Goal: Task Accomplishment & Management: Use online tool/utility

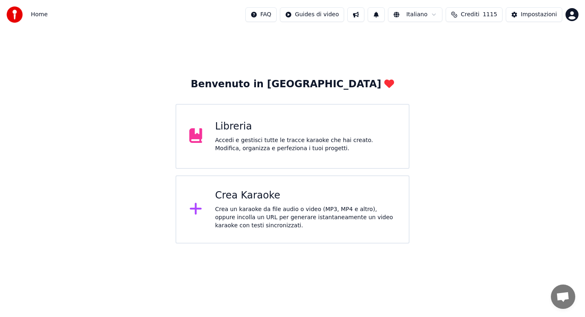
click at [284, 221] on div "Crea un karaoke da file audio o video (MP3, MP4 e altro), oppure incolla un URL…" at bounding box center [305, 218] width 181 height 24
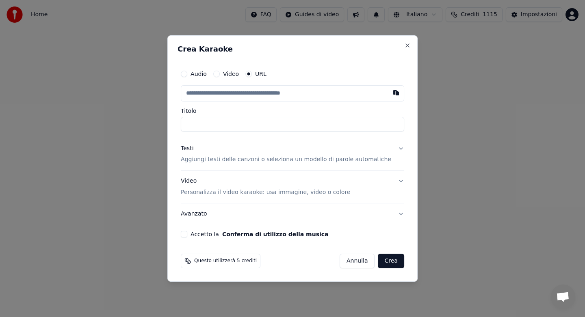
click at [187, 75] on button "Audio" at bounding box center [184, 74] width 7 height 7
click at [223, 95] on div "Scegli un file" at bounding box center [206, 93] width 50 height 15
type input "**********"
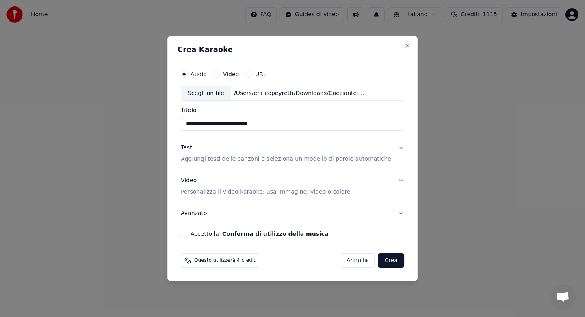
click at [393, 149] on button "Testi Aggiungi testi delle canzoni o seleziona un modello di parole automatiche" at bounding box center [293, 154] width 224 height 33
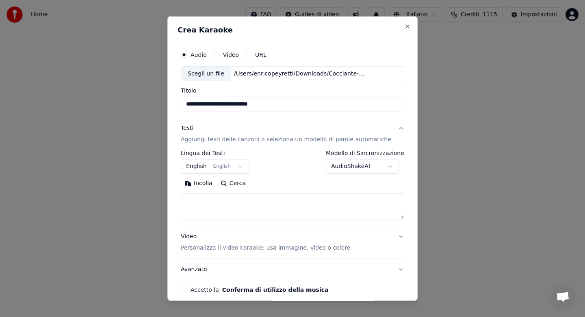
click at [215, 185] on button "Incolla" at bounding box center [199, 183] width 36 height 13
type textarea "**********"
click at [387, 167] on body "**********" at bounding box center [292, 122] width 585 height 244
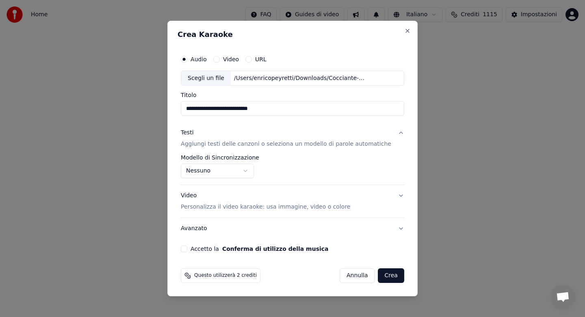
click at [254, 171] on body "**********" at bounding box center [292, 122] width 585 height 244
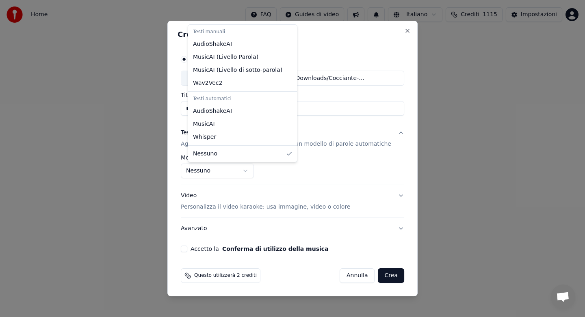
select select "**********"
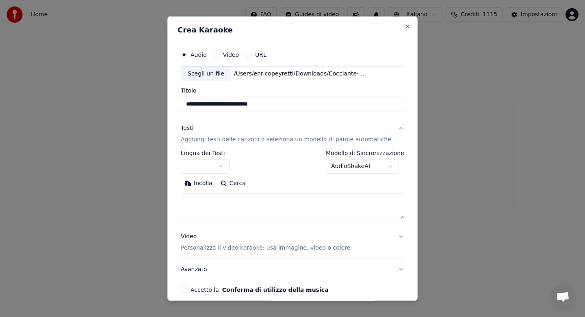
click at [204, 185] on button "Incolla" at bounding box center [199, 183] width 36 height 13
type textarea "**********"
click at [187, 290] on button "Accetto la Conferma di utilizzo della musica" at bounding box center [184, 290] width 7 height 7
click at [354, 274] on button "Avanzato" at bounding box center [293, 269] width 224 height 21
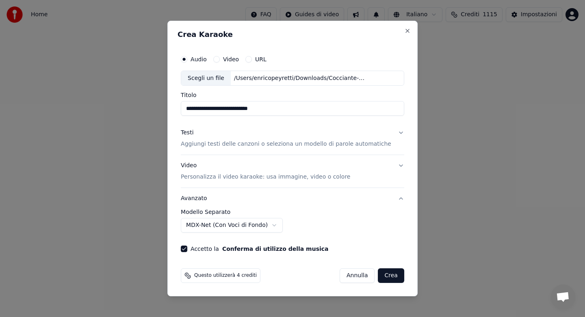
click at [383, 276] on button "Crea" at bounding box center [391, 276] width 26 height 15
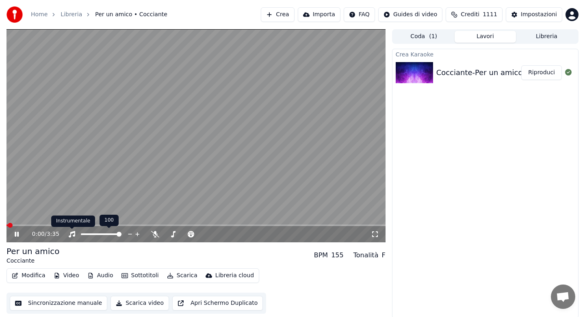
click at [17, 234] on icon at bounding box center [22, 234] width 19 height 7
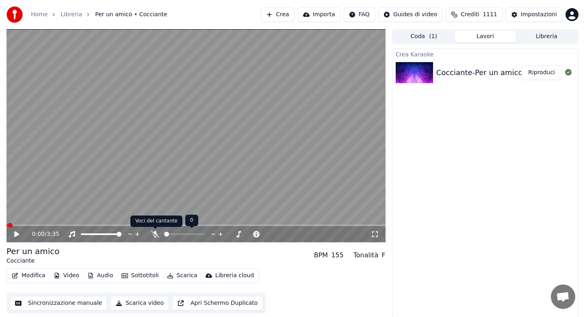
click at [155, 235] on icon at bounding box center [155, 234] width 8 height 7
click at [16, 234] on icon at bounding box center [16, 235] width 5 height 6
click at [16, 234] on icon at bounding box center [17, 234] width 4 height 5
click at [8, 226] on span at bounding box center [15, 226] width 17 height 2
click at [17, 237] on icon at bounding box center [22, 234] width 19 height 7
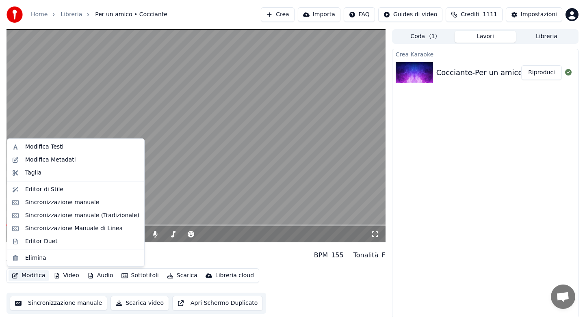
click at [26, 278] on button "Modifica" at bounding box center [29, 275] width 40 height 11
click at [52, 230] on div "Sincronizzazione Manuale di Linea" at bounding box center [74, 229] width 98 height 8
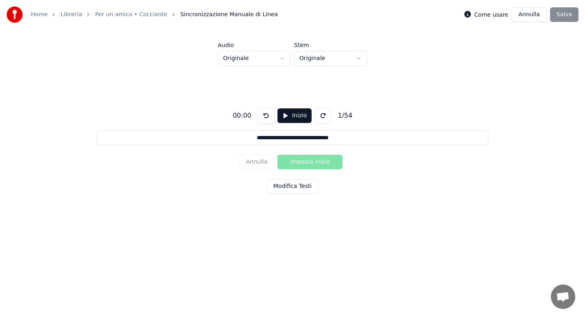
click at [289, 118] on button "Inizio" at bounding box center [295, 116] width 35 height 15
click at [306, 162] on button "Imposta Inizio" at bounding box center [310, 162] width 65 height 15
click at [306, 162] on button "Imposta Fine" at bounding box center [310, 162] width 65 height 15
click at [306, 162] on button "Imposta Inizio" at bounding box center [310, 162] width 65 height 15
click at [306, 162] on button "Imposta Fine" at bounding box center [310, 162] width 65 height 15
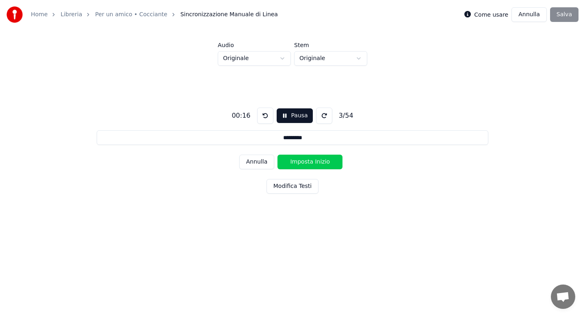
click at [306, 162] on button "Imposta Inizio" at bounding box center [310, 162] width 65 height 15
click at [306, 162] on button "Imposta Fine" at bounding box center [310, 162] width 65 height 15
click at [306, 162] on button "Imposta Inizio" at bounding box center [310, 162] width 65 height 15
click at [306, 162] on button "Imposta Fine" at bounding box center [310, 162] width 65 height 15
click at [306, 162] on button "Imposta Inizio" at bounding box center [310, 162] width 65 height 15
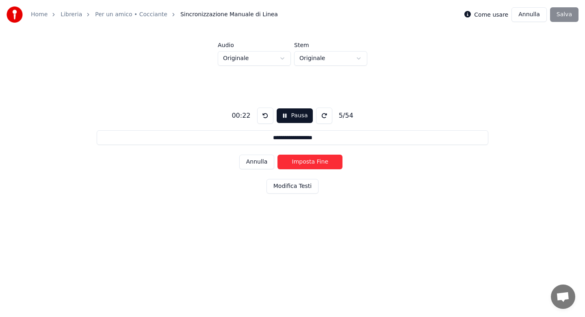
click at [306, 162] on button "Imposta Fine" at bounding box center [310, 162] width 65 height 15
click at [306, 162] on button "Imposta Inizio" at bounding box center [310, 162] width 65 height 15
click at [306, 162] on button "Imposta Fine" at bounding box center [310, 162] width 65 height 15
click at [306, 162] on button "Imposta Inizio" at bounding box center [310, 162] width 65 height 15
click at [306, 162] on button "Imposta Fine" at bounding box center [310, 162] width 65 height 15
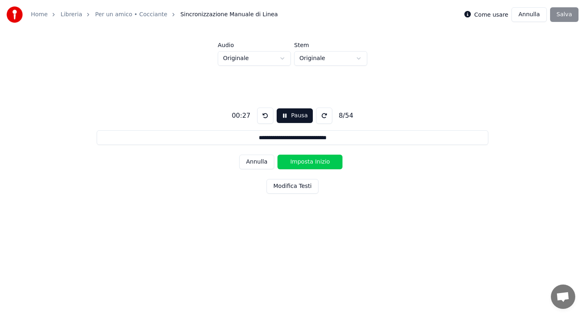
click at [306, 162] on button "Imposta Inizio" at bounding box center [310, 162] width 65 height 15
click at [306, 162] on button "Imposta Fine" at bounding box center [310, 162] width 65 height 15
click at [306, 162] on button "Imposta Inizio" at bounding box center [310, 162] width 65 height 15
click at [306, 162] on button "Imposta Fine" at bounding box center [310, 162] width 65 height 15
click at [306, 162] on button "Imposta Inizio" at bounding box center [310, 162] width 65 height 15
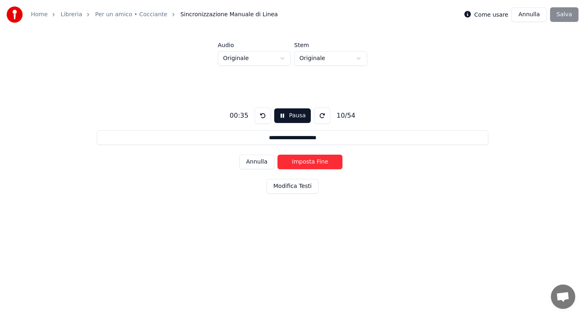
click at [306, 162] on button "Imposta Fine" at bounding box center [310, 162] width 65 height 15
click at [306, 162] on button "Imposta Inizio" at bounding box center [310, 162] width 65 height 15
click at [306, 162] on button "Imposta Fine" at bounding box center [310, 162] width 65 height 15
click at [306, 162] on button "Imposta Inizio" at bounding box center [310, 162] width 65 height 15
click at [306, 162] on button "Imposta Fine" at bounding box center [310, 162] width 65 height 15
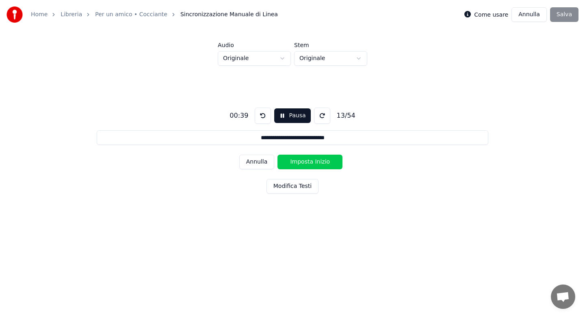
click at [306, 162] on button "Imposta Inizio" at bounding box center [310, 162] width 65 height 15
click at [306, 162] on button "Imposta Fine" at bounding box center [310, 162] width 65 height 15
click at [306, 162] on button "Imposta Inizio" at bounding box center [310, 162] width 65 height 15
click at [306, 162] on button "Imposta Fine" at bounding box center [310, 162] width 65 height 15
click at [306, 162] on button "Imposta Inizio" at bounding box center [310, 162] width 65 height 15
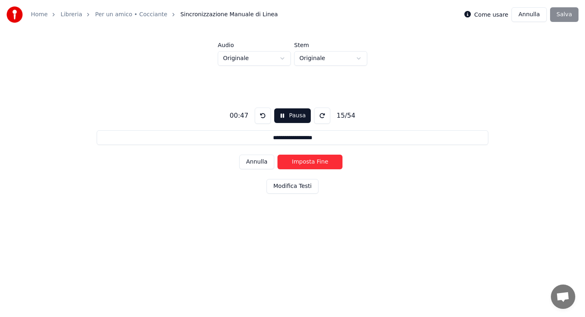
click at [306, 162] on button "Imposta Fine" at bounding box center [310, 162] width 65 height 15
click at [306, 162] on button "Imposta Inizio" at bounding box center [310, 162] width 65 height 15
click at [306, 162] on button "Imposta Fine" at bounding box center [310, 162] width 65 height 15
click at [306, 162] on button "Imposta Inizio" at bounding box center [310, 162] width 65 height 15
click at [306, 162] on button "Imposta Fine" at bounding box center [310, 162] width 65 height 15
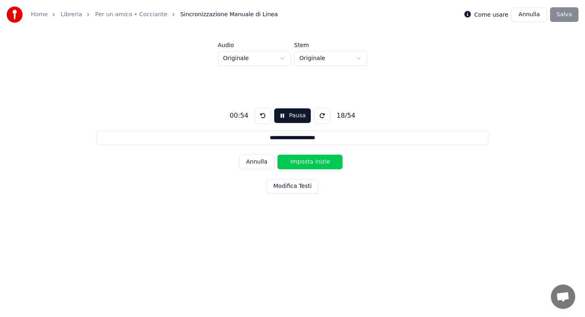
click at [306, 162] on button "Imposta Inizio" at bounding box center [310, 162] width 65 height 15
click at [306, 162] on button "Imposta Fine" at bounding box center [310, 162] width 65 height 15
click at [306, 162] on button "Imposta Inizio" at bounding box center [310, 162] width 65 height 15
click at [306, 162] on button "Imposta Fine" at bounding box center [310, 162] width 65 height 15
click at [306, 162] on button "Imposta Inizio" at bounding box center [310, 162] width 65 height 15
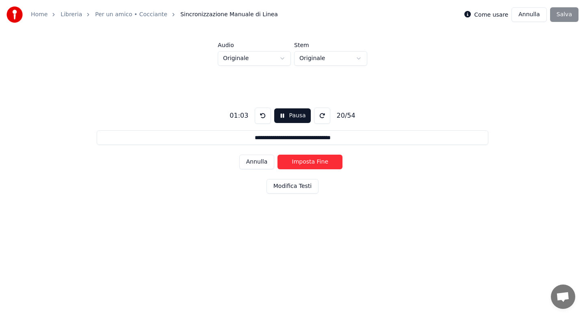
click at [306, 162] on button "Imposta Fine" at bounding box center [310, 162] width 65 height 15
click at [306, 162] on button "Imposta Inizio" at bounding box center [310, 162] width 65 height 15
click at [306, 162] on button "Imposta Fine" at bounding box center [310, 162] width 65 height 15
click at [306, 162] on button "Imposta Inizio" at bounding box center [310, 162] width 65 height 15
click at [306, 162] on button "Imposta Fine" at bounding box center [310, 162] width 65 height 15
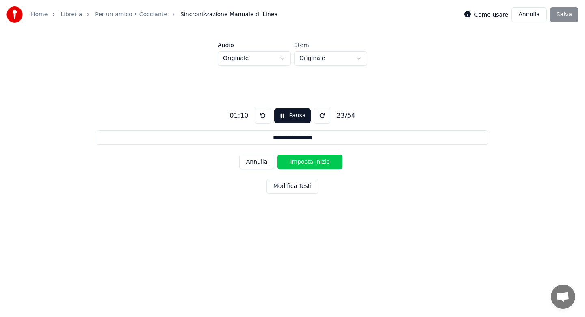
click at [306, 162] on button "Imposta Inizio" at bounding box center [310, 162] width 65 height 15
click at [306, 162] on button "Imposta Fine" at bounding box center [310, 162] width 65 height 15
click at [306, 162] on button "Imposta Inizio" at bounding box center [310, 162] width 65 height 15
click at [306, 162] on button "Imposta Fine" at bounding box center [310, 162] width 65 height 15
click at [306, 162] on button "Imposta Inizio" at bounding box center [310, 162] width 65 height 15
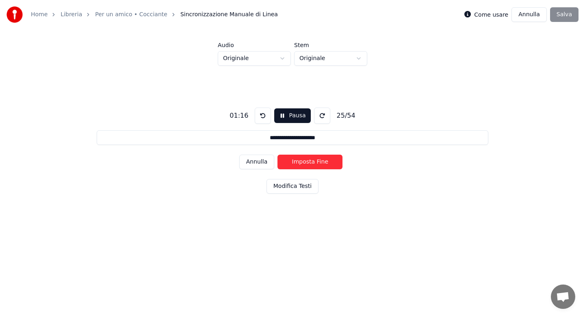
click at [306, 162] on button "Imposta Fine" at bounding box center [310, 162] width 65 height 15
click at [306, 162] on button "Imposta Inizio" at bounding box center [310, 162] width 65 height 15
click at [306, 162] on button "Imposta Fine" at bounding box center [310, 162] width 65 height 15
click at [306, 162] on button "Imposta Inizio" at bounding box center [310, 162] width 65 height 15
click at [306, 162] on button "Imposta Fine" at bounding box center [310, 162] width 65 height 15
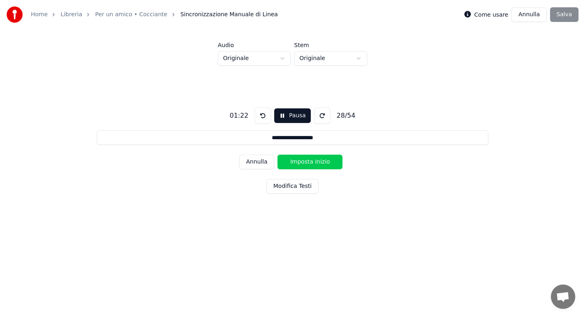
click at [306, 162] on button "Imposta Inizio" at bounding box center [310, 162] width 65 height 15
click at [306, 162] on button "Imposta Fine" at bounding box center [310, 162] width 65 height 15
click at [306, 162] on button "Imposta Inizio" at bounding box center [310, 162] width 65 height 15
click at [306, 162] on button "Imposta Fine" at bounding box center [310, 162] width 65 height 15
click at [306, 162] on button "Imposta Inizio" at bounding box center [310, 162] width 65 height 15
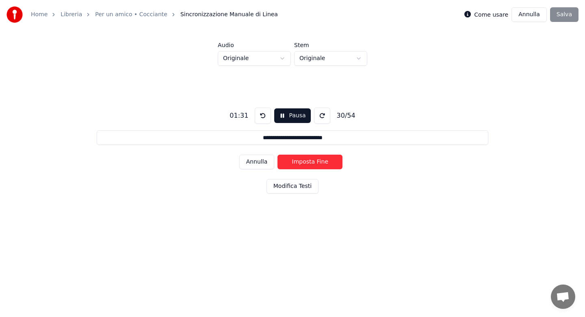
click at [306, 162] on button "Imposta Fine" at bounding box center [310, 162] width 65 height 15
click at [306, 162] on button "Imposta Inizio" at bounding box center [310, 162] width 65 height 15
click at [306, 162] on button "Imposta Fine" at bounding box center [310, 162] width 65 height 15
click at [306, 162] on button "Imposta Inizio" at bounding box center [310, 162] width 65 height 15
click at [306, 162] on button "Imposta Fine" at bounding box center [310, 162] width 65 height 15
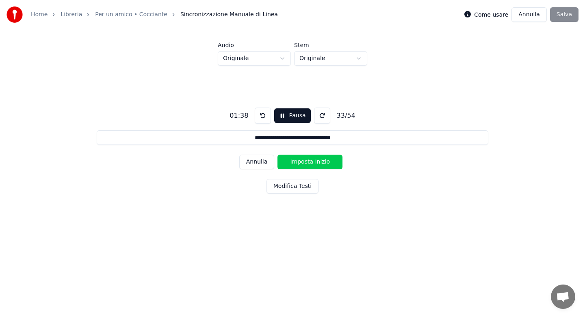
click at [306, 162] on button "Imposta Inizio" at bounding box center [310, 162] width 65 height 15
click at [306, 162] on button "Imposta Fine" at bounding box center [310, 162] width 65 height 15
click at [306, 162] on button "Imposta Inizio" at bounding box center [310, 162] width 65 height 15
click at [306, 162] on button "Imposta Fine" at bounding box center [310, 162] width 65 height 15
click at [306, 162] on button "Imposta Inizio" at bounding box center [310, 162] width 65 height 15
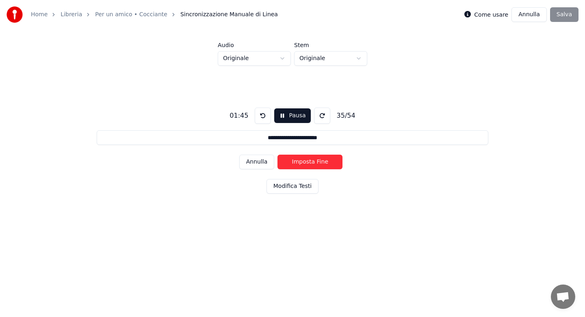
click at [306, 162] on button "Imposta Fine" at bounding box center [310, 162] width 65 height 15
click at [306, 162] on button "Imposta Inizio" at bounding box center [310, 162] width 65 height 15
click at [306, 162] on button "Imposta Fine" at bounding box center [310, 162] width 65 height 15
click at [306, 162] on button "Imposta Inizio" at bounding box center [310, 162] width 65 height 15
click at [306, 162] on button "Imposta Fine" at bounding box center [310, 162] width 65 height 15
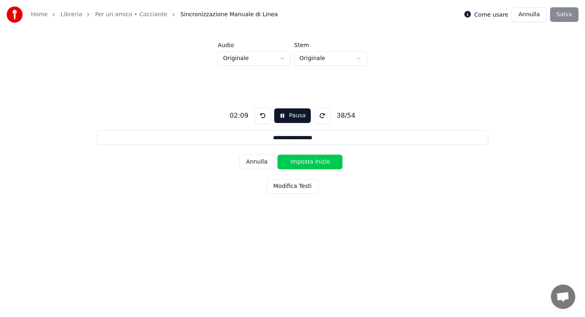
click at [306, 162] on button "Imposta Inizio" at bounding box center [310, 162] width 65 height 15
click at [306, 162] on button "Imposta Fine" at bounding box center [310, 162] width 65 height 15
click at [306, 162] on button "Imposta Inizio" at bounding box center [310, 162] width 65 height 15
click at [306, 162] on button "Imposta Fine" at bounding box center [310, 162] width 65 height 15
click at [306, 162] on button "Imposta Inizio" at bounding box center [310, 162] width 65 height 15
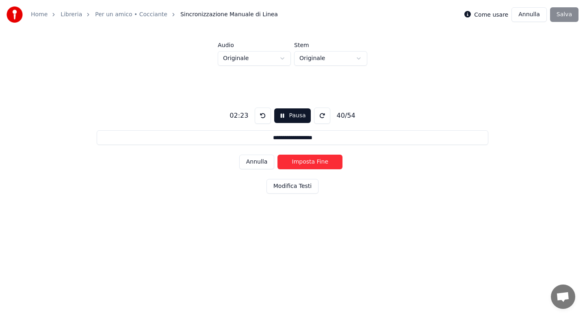
click at [306, 162] on button "Imposta Fine" at bounding box center [310, 162] width 65 height 15
click at [306, 162] on button "Imposta Inizio" at bounding box center [310, 162] width 65 height 15
click at [306, 162] on button "Imposta Fine" at bounding box center [310, 162] width 65 height 15
click at [306, 162] on button "Imposta Inizio" at bounding box center [310, 162] width 65 height 15
click at [306, 162] on button "Imposta Fine" at bounding box center [310, 162] width 65 height 15
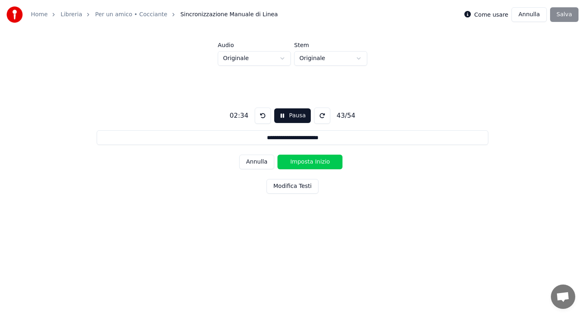
click at [306, 162] on button "Imposta Inizio" at bounding box center [310, 162] width 65 height 15
click at [306, 162] on button "Imposta Fine" at bounding box center [310, 162] width 65 height 15
click at [306, 162] on button "Imposta Inizio" at bounding box center [310, 162] width 65 height 15
click at [306, 162] on button "Imposta Fine" at bounding box center [310, 162] width 65 height 15
click at [306, 162] on button "Imposta Inizio" at bounding box center [310, 162] width 65 height 15
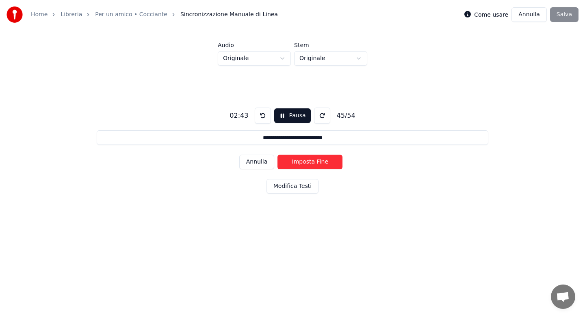
click at [306, 162] on button "Imposta Fine" at bounding box center [310, 162] width 65 height 15
click at [306, 162] on button "Imposta Inizio" at bounding box center [310, 162] width 65 height 15
click at [306, 162] on button "Imposta Fine" at bounding box center [310, 162] width 65 height 15
click at [306, 162] on button "Imposta Inizio" at bounding box center [310, 162] width 65 height 15
click at [306, 162] on button "Imposta Fine" at bounding box center [310, 162] width 65 height 15
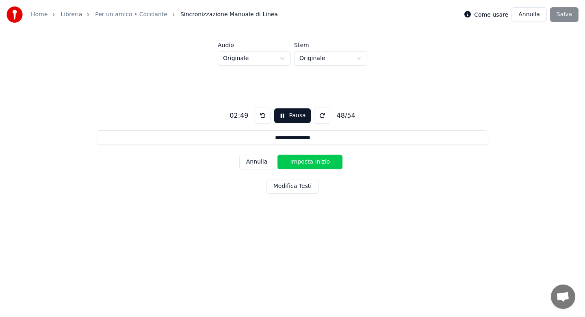
click at [306, 162] on button "Imposta Inizio" at bounding box center [310, 162] width 65 height 15
click at [306, 162] on button "Imposta Fine" at bounding box center [310, 162] width 65 height 15
click at [306, 162] on button "Imposta Inizio" at bounding box center [310, 162] width 65 height 15
click at [306, 162] on button "Imposta Fine" at bounding box center [310, 162] width 65 height 15
click at [306, 162] on button "Imposta Inizio" at bounding box center [310, 162] width 65 height 15
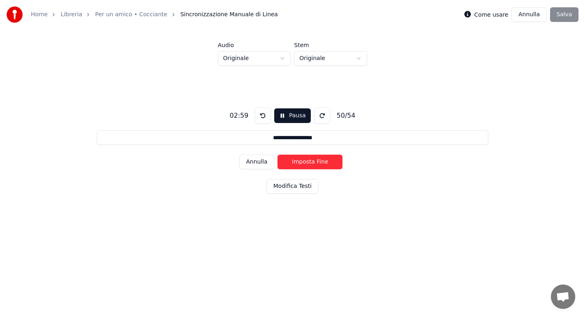
click at [306, 162] on button "Imposta Fine" at bounding box center [310, 162] width 65 height 15
click at [306, 162] on button "Imposta Inizio" at bounding box center [310, 162] width 65 height 15
click at [306, 162] on button "Imposta Fine" at bounding box center [310, 162] width 65 height 15
click at [306, 162] on button "Imposta Inizio" at bounding box center [310, 162] width 65 height 15
click at [306, 162] on button "Imposta Fine" at bounding box center [310, 162] width 65 height 15
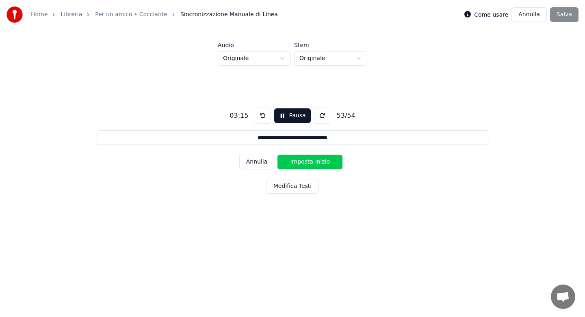
click at [306, 162] on button "Imposta Inizio" at bounding box center [310, 162] width 65 height 15
click at [306, 162] on button "Imposta Fine" at bounding box center [310, 162] width 65 height 15
type input "**********"
click at [306, 162] on button "Imposta Inizio" at bounding box center [310, 162] width 65 height 15
click at [306, 162] on button "Imposta Fine" at bounding box center [310, 162] width 65 height 15
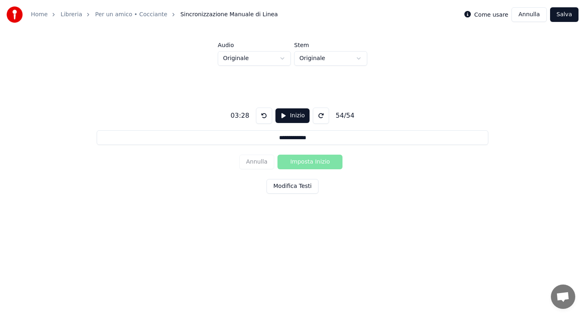
click at [560, 15] on button "Salva" at bounding box center [564, 14] width 28 height 15
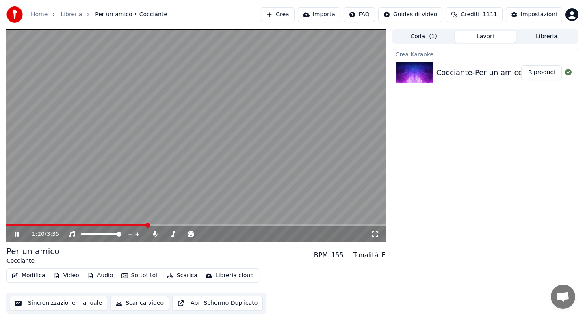
click at [147, 225] on span at bounding box center [77, 226] width 141 height 2
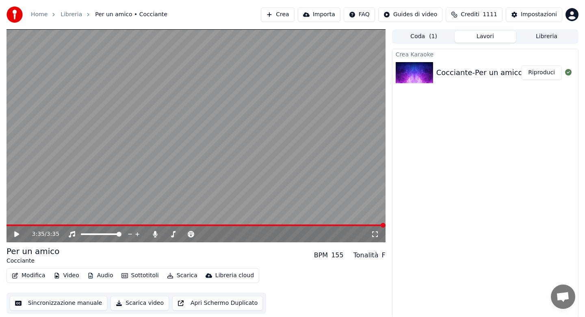
click at [187, 277] on button "Scarica" at bounding box center [182, 275] width 37 height 11
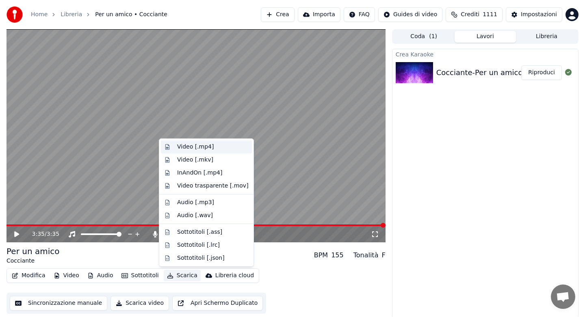
click at [195, 145] on div "Video [.mp4]" at bounding box center [195, 147] width 37 height 8
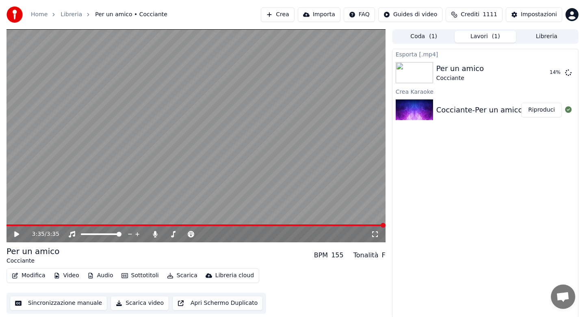
click at [11, 226] on span at bounding box center [196, 226] width 379 height 2
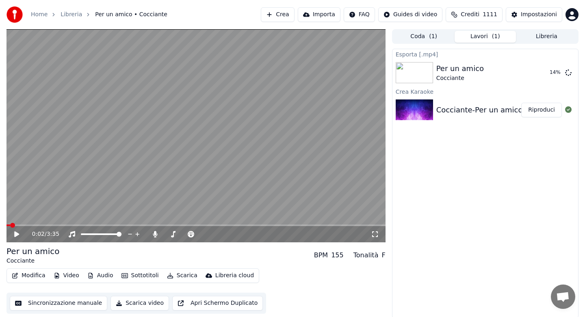
click at [16, 233] on icon at bounding box center [16, 235] width 5 height 6
